Goal: Find specific page/section: Find specific page/section

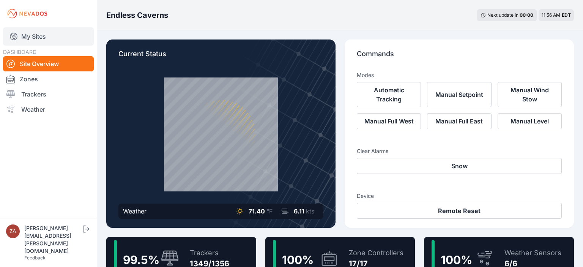
scroll to position [12, 0]
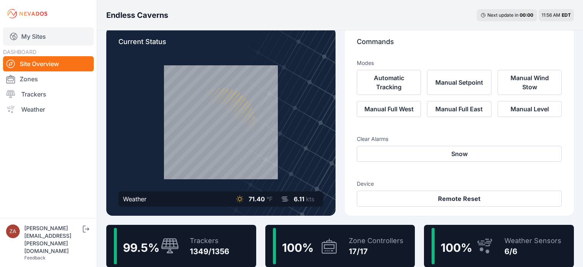
click at [47, 37] on link "My Sites" at bounding box center [48, 36] width 91 height 18
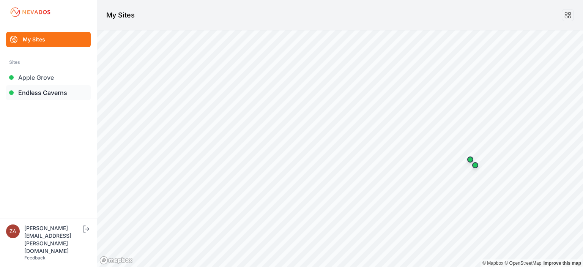
click at [47, 95] on link "Endless Caverns" at bounding box center [48, 92] width 85 height 15
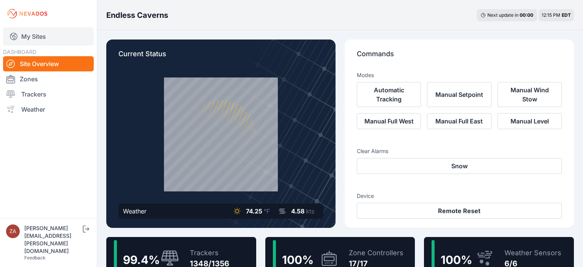
click at [40, 35] on link "My Sites" at bounding box center [48, 36] width 91 height 18
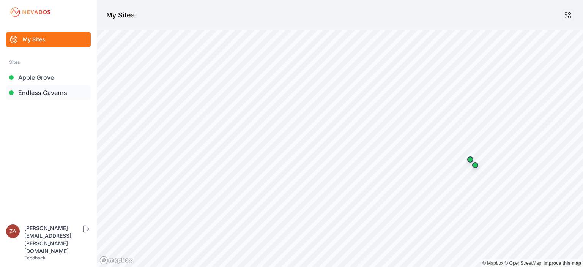
click at [43, 92] on link "Endless Caverns" at bounding box center [48, 92] width 85 height 15
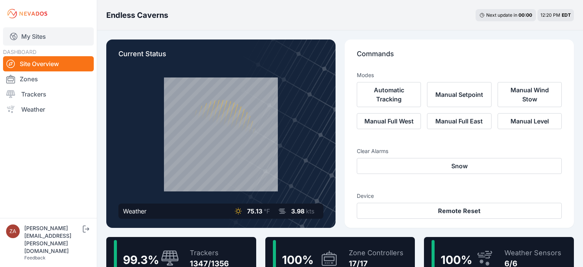
click at [33, 35] on link "My Sites" at bounding box center [48, 36] width 91 height 18
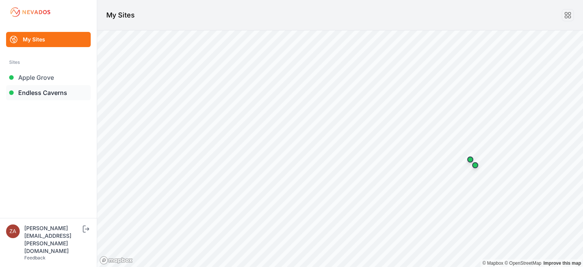
click at [40, 92] on link "Endless Caverns" at bounding box center [48, 92] width 85 height 15
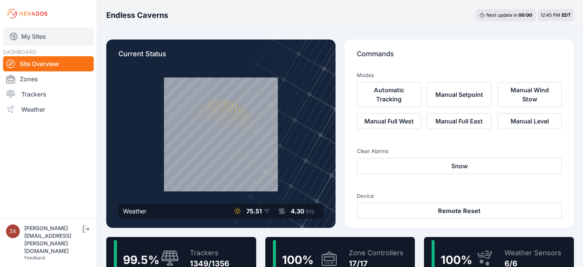
click at [31, 38] on link "My Sites" at bounding box center [48, 36] width 91 height 18
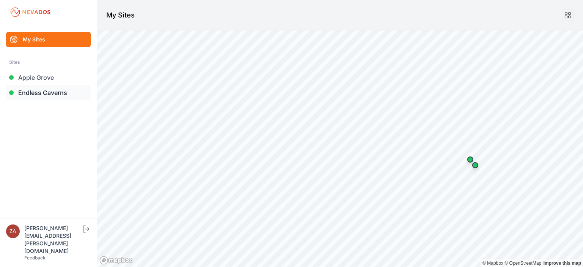
click at [54, 96] on link "Endless Caverns" at bounding box center [48, 92] width 85 height 15
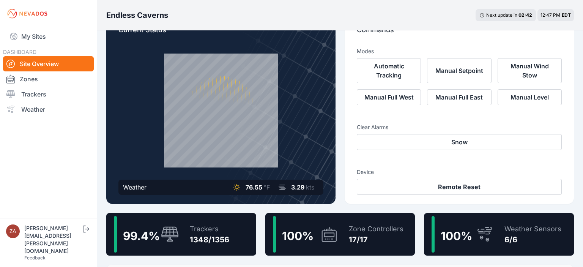
scroll to position [11, 0]
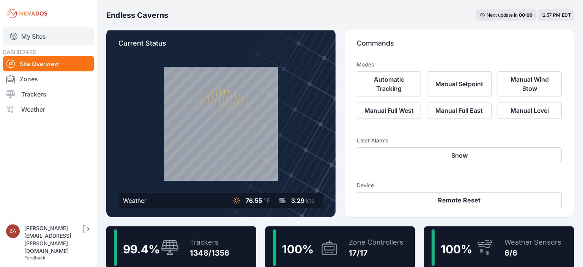
click at [30, 35] on link "My Sites" at bounding box center [48, 36] width 91 height 18
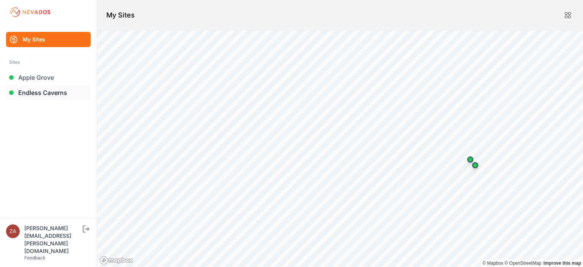
click at [48, 95] on link "Endless Caverns" at bounding box center [48, 92] width 85 height 15
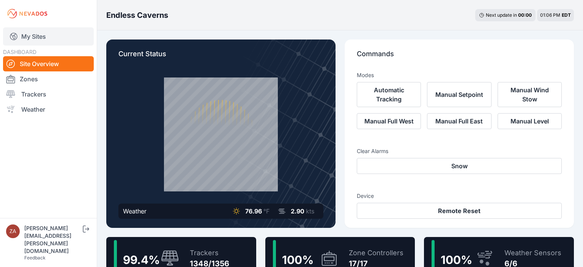
click at [30, 35] on link "My Sites" at bounding box center [48, 36] width 91 height 18
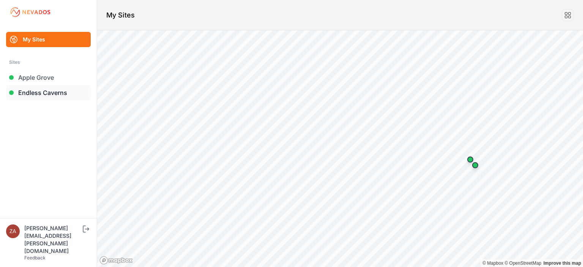
click at [39, 91] on link "Endless Caverns" at bounding box center [48, 92] width 85 height 15
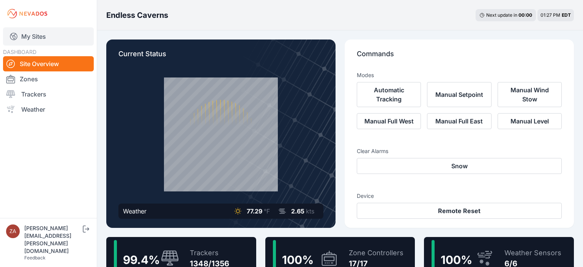
click at [44, 39] on link "My Sites" at bounding box center [48, 36] width 91 height 18
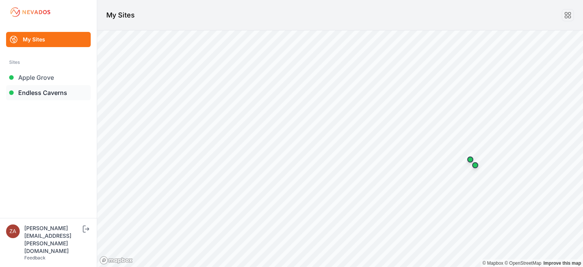
click at [33, 92] on link "Endless Caverns" at bounding box center [48, 92] width 85 height 15
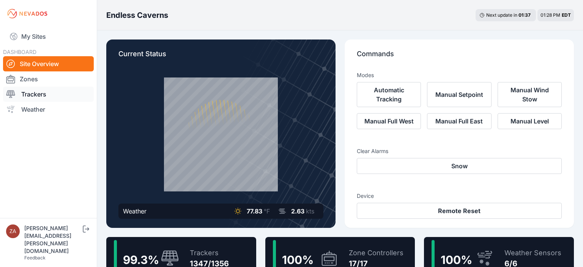
click at [36, 92] on link "Trackers" at bounding box center [48, 94] width 91 height 15
